Goal: Check status: Check status

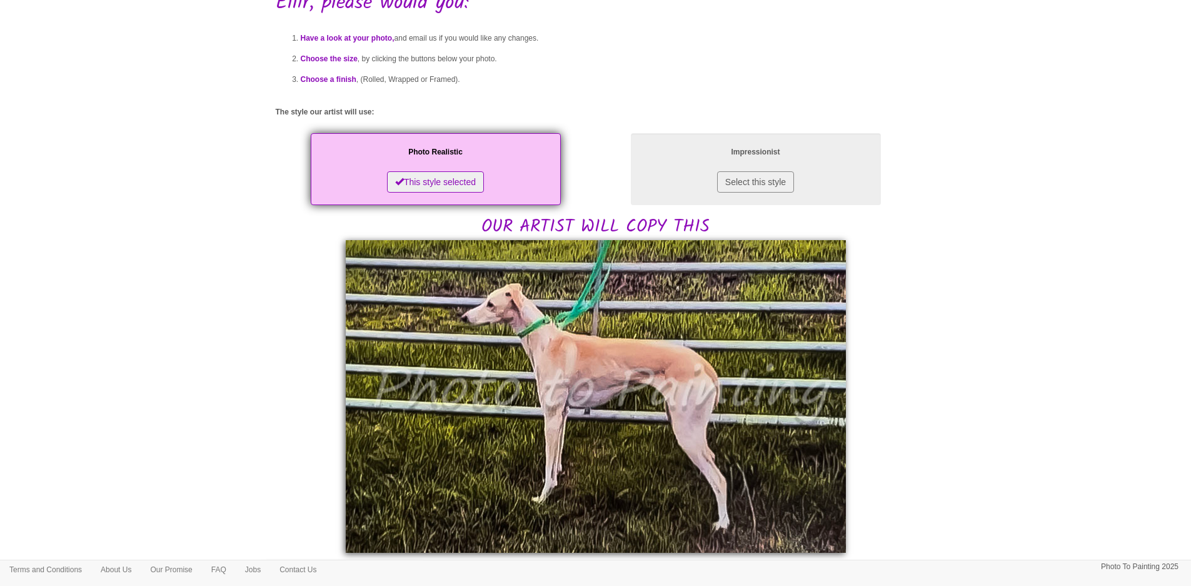
scroll to position [125, 0]
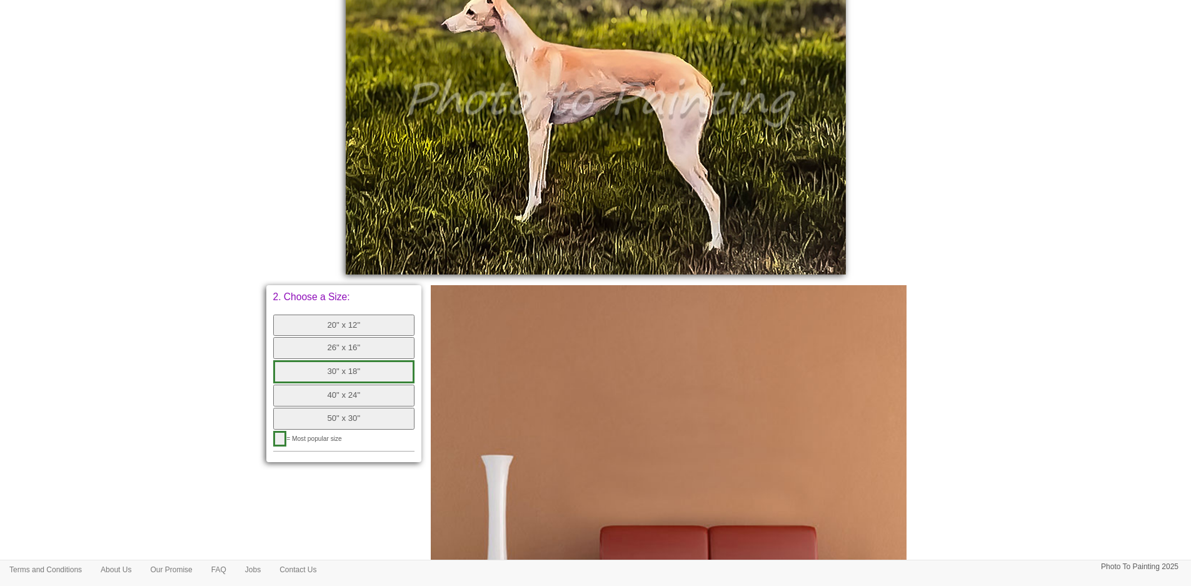
scroll to position [250, 0]
